Goal: Information Seeking & Learning: Check status

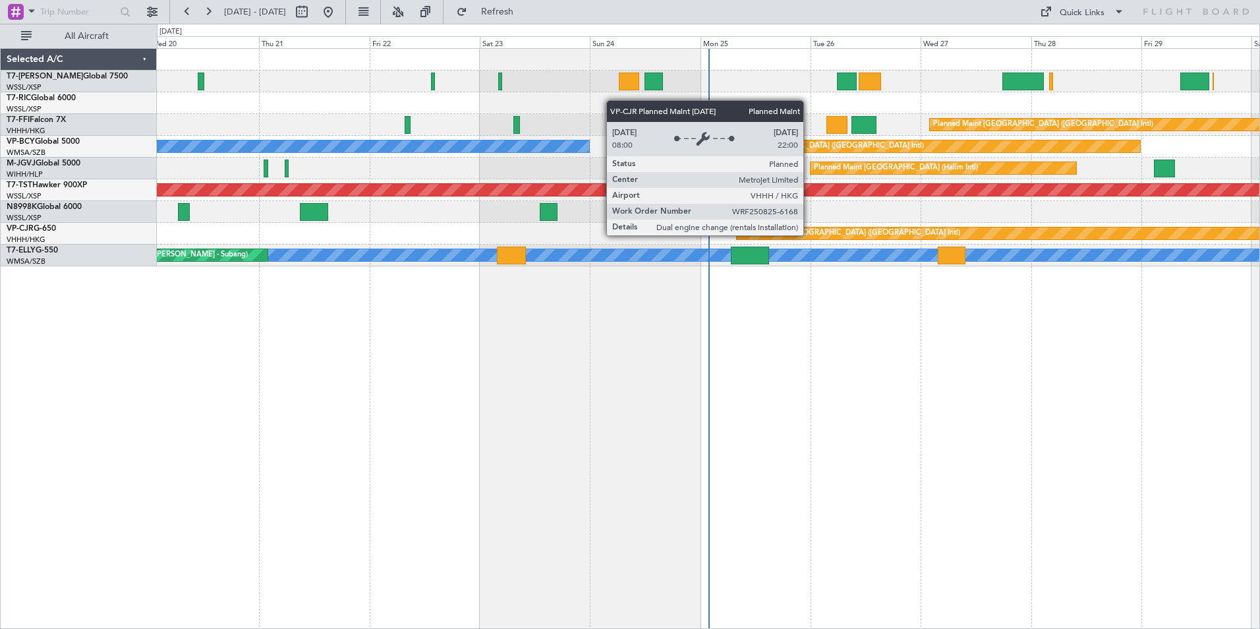
click at [809, 235] on div "Planned Maint [GEOGRAPHIC_DATA] ([GEOGRAPHIC_DATA] Intl)" at bounding box center [850, 233] width 220 height 20
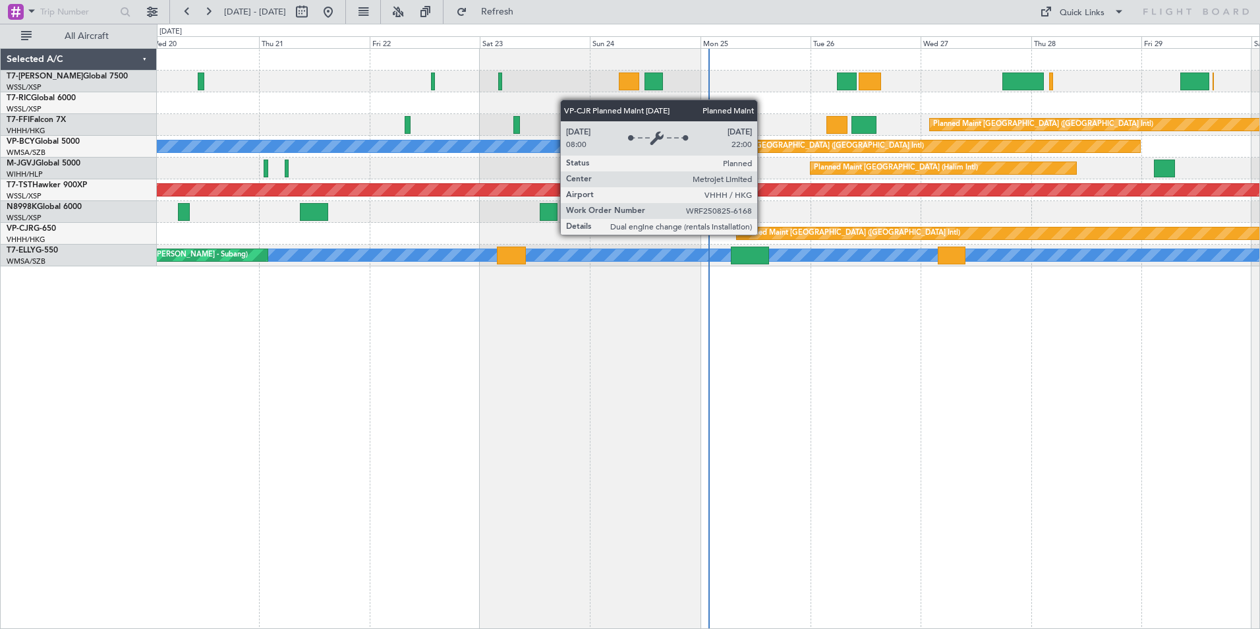
click at [763, 234] on div "Planned Maint [GEOGRAPHIC_DATA] ([GEOGRAPHIC_DATA] Intl)" at bounding box center [850, 233] width 220 height 20
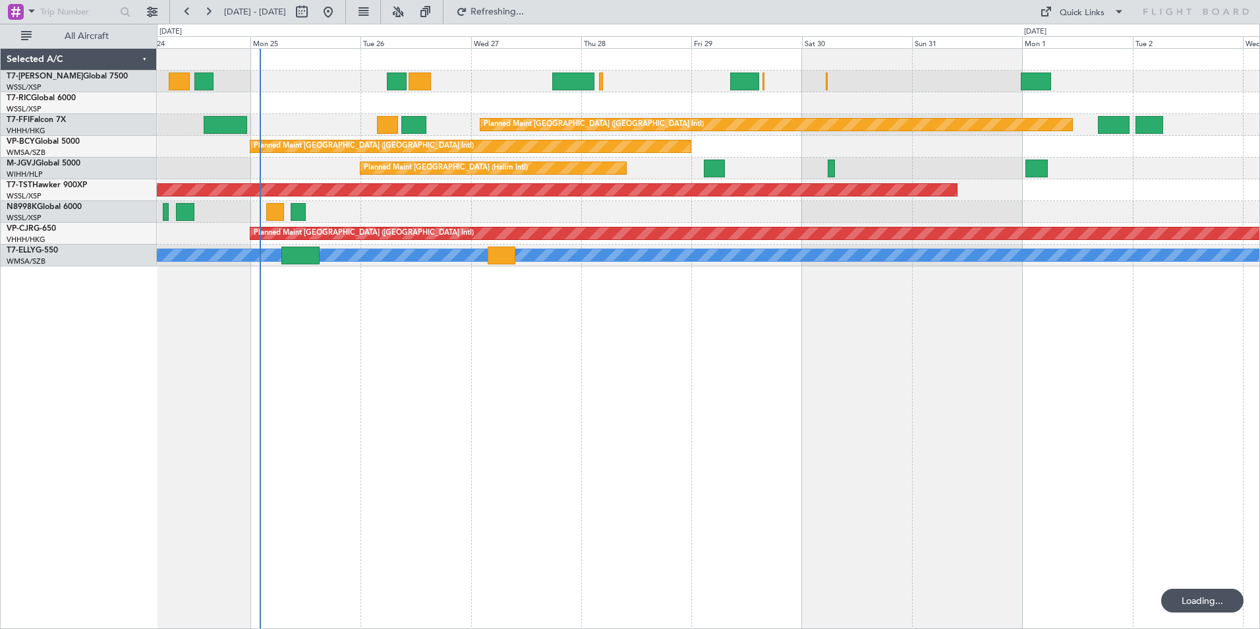
click at [396, 417] on div "Planned Maint [GEOGRAPHIC_DATA] ([GEOGRAPHIC_DATA] Intl) Planned Maint [GEOGRAP…" at bounding box center [708, 338] width 1103 height 581
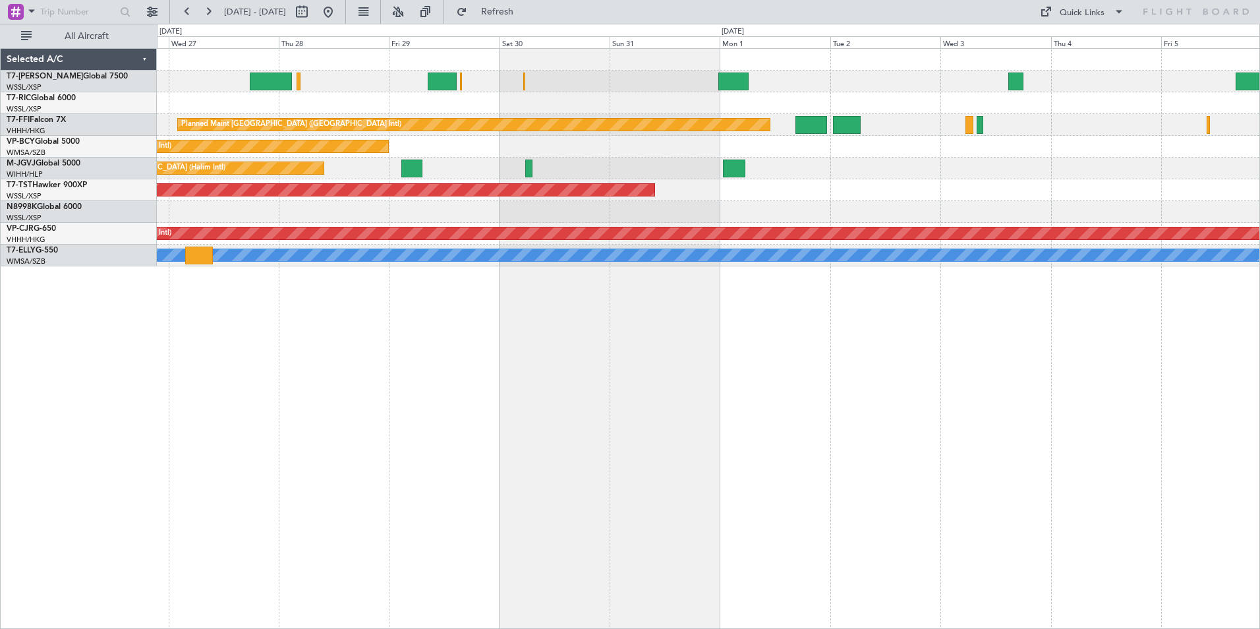
click at [381, 431] on div "Planned Maint [GEOGRAPHIC_DATA] ([GEOGRAPHIC_DATA] Intl) Planned Maint [GEOGRAP…" at bounding box center [708, 338] width 1103 height 581
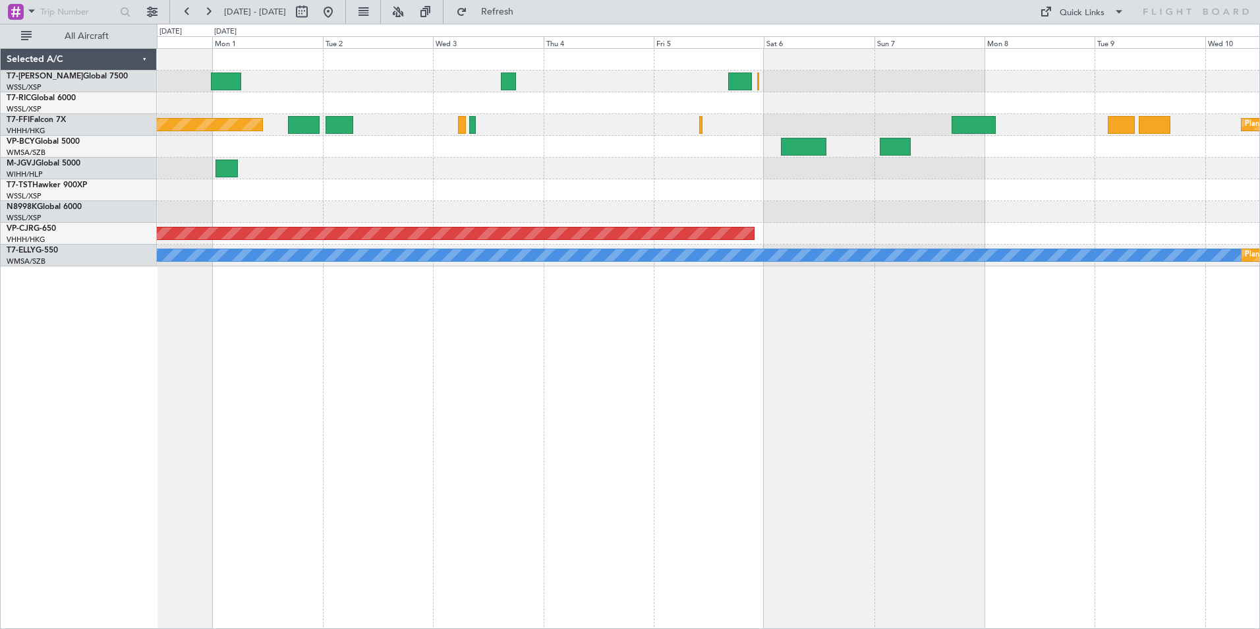
click at [461, 434] on div "Planned Maint [GEOGRAPHIC_DATA] ([GEOGRAPHIC_DATA] Intl) Planned Maint Geneva (…" at bounding box center [708, 338] width 1103 height 581
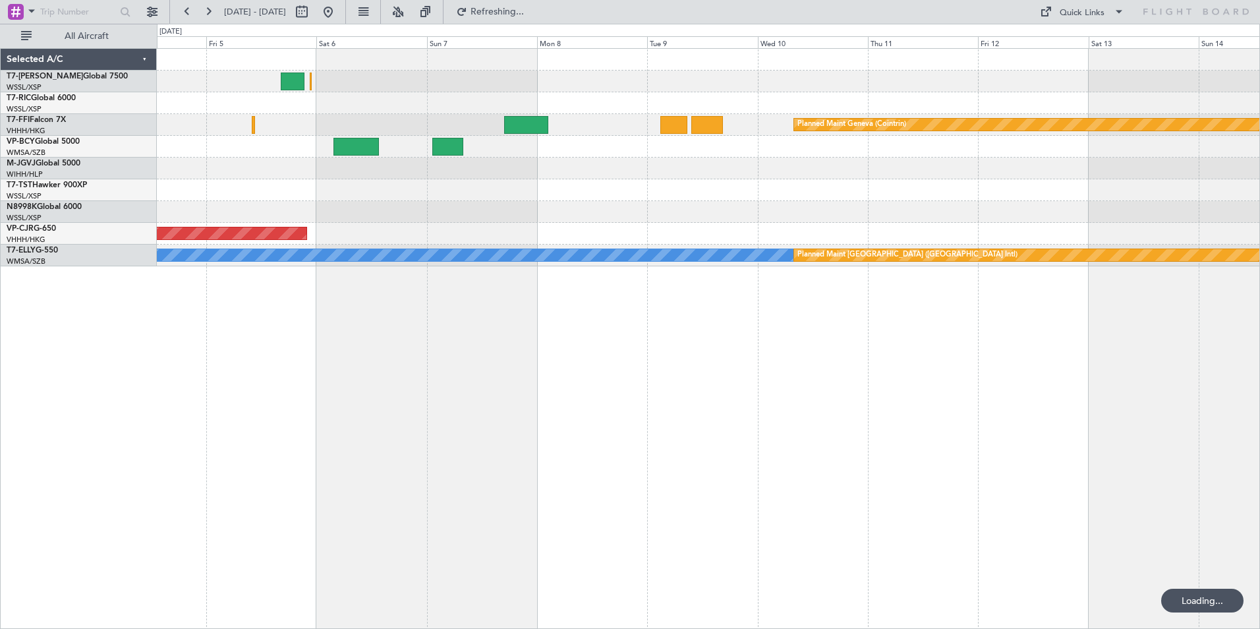
click at [467, 434] on div "Planned Maint Geneva (Cointrin) Planned Maint [GEOGRAPHIC_DATA] ([GEOGRAPHIC_DA…" at bounding box center [708, 338] width 1103 height 581
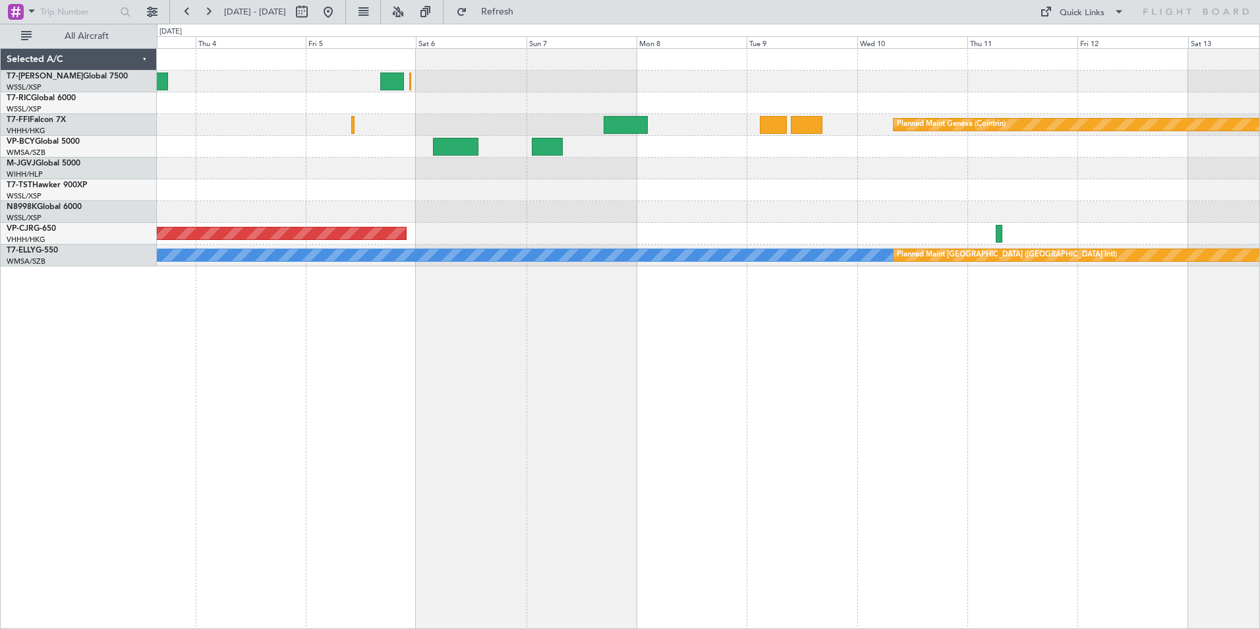
click at [606, 436] on div "Planned Maint Geneva (Cointrin) Planned Maint [GEOGRAPHIC_DATA] ([GEOGRAPHIC_DA…" at bounding box center [708, 338] width 1103 height 581
drag, startPoint x: 372, startPoint y: 10, endPoint x: 371, endPoint y: 310, distance: 300.6
click at [339, 13] on button at bounding box center [328, 11] width 21 height 21
